Goal: Navigation & Orientation: Find specific page/section

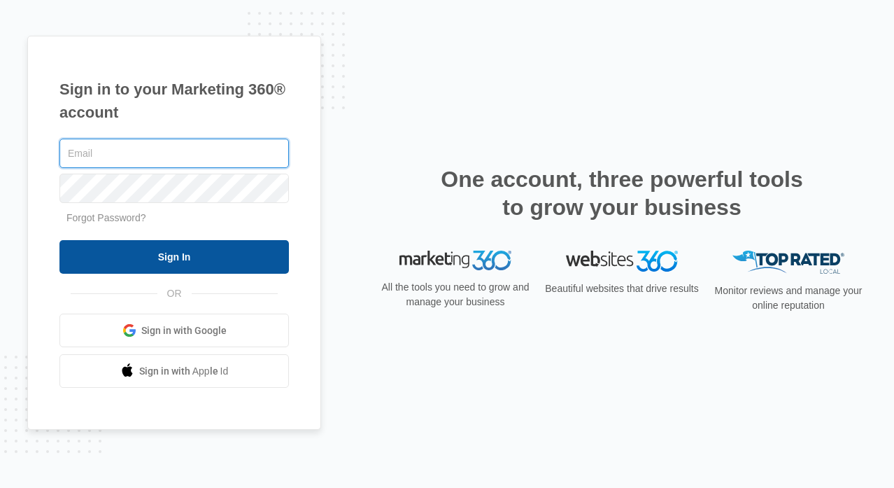
type input "[PERSON_NAME][EMAIL_ADDRESS][DOMAIN_NAME]"
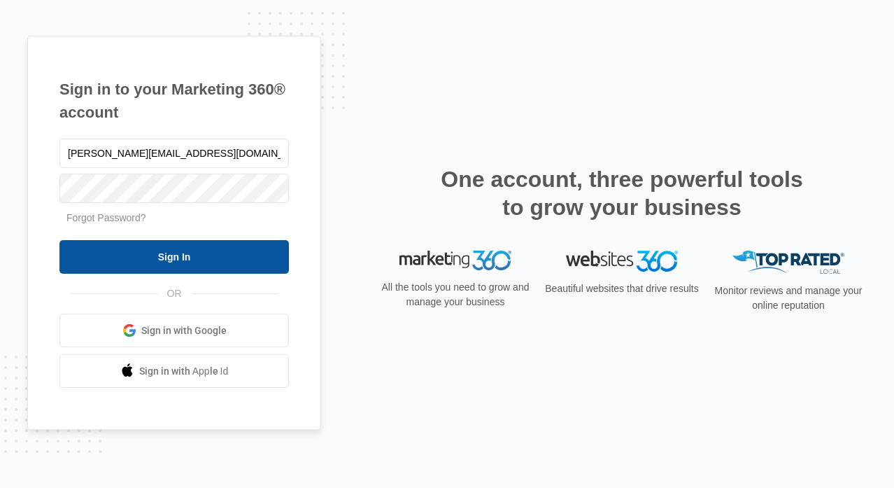
click at [166, 247] on input "Sign In" at bounding box center [174, 257] width 230 height 34
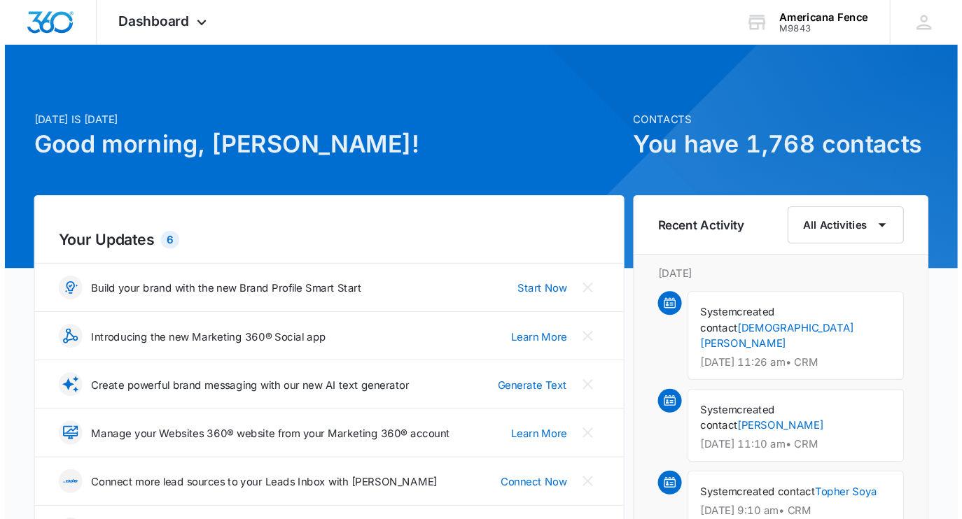
scroll to position [8, 0]
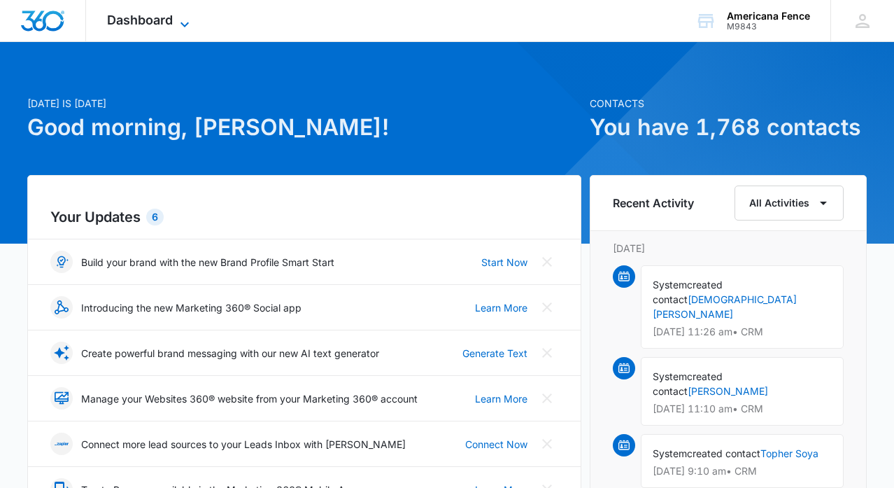
click at [176, 24] on icon at bounding box center [184, 24] width 17 height 17
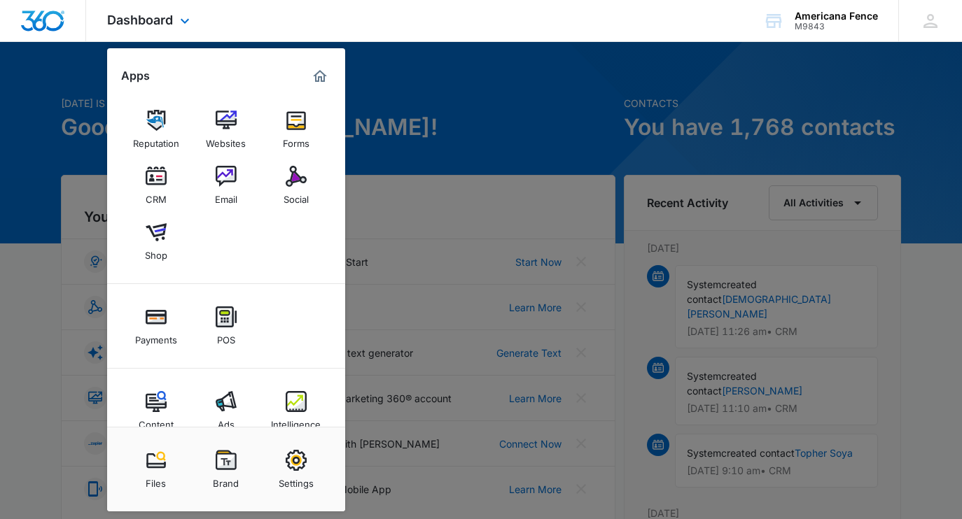
scroll to position [27, 0]
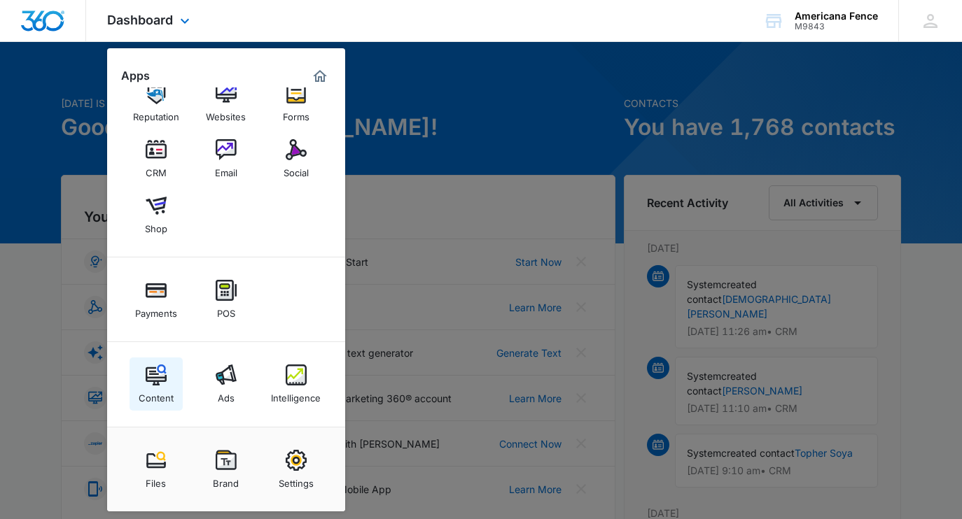
click at [153, 374] on img at bounding box center [156, 375] width 21 height 21
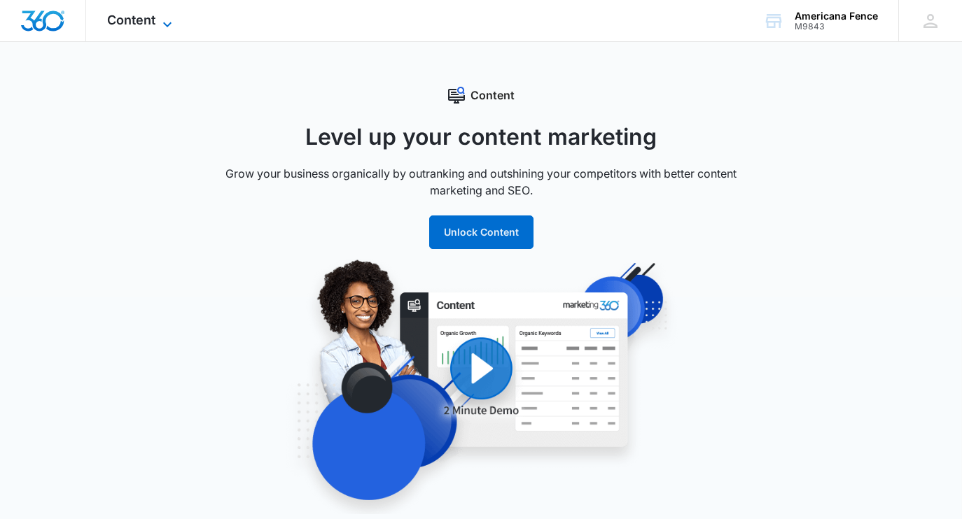
click at [153, 24] on span "Content" at bounding box center [131, 20] width 48 height 15
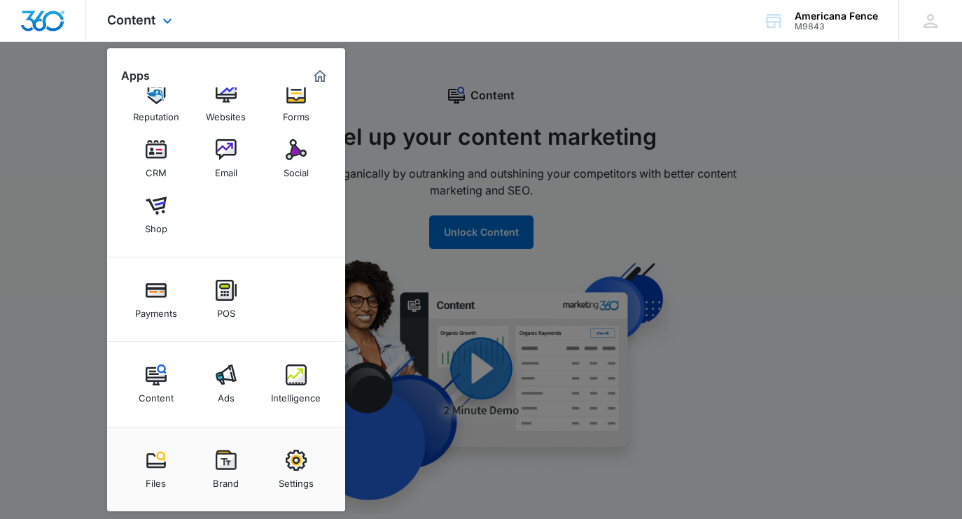
scroll to position [9, 0]
